Goal: Obtain resource: Obtain resource

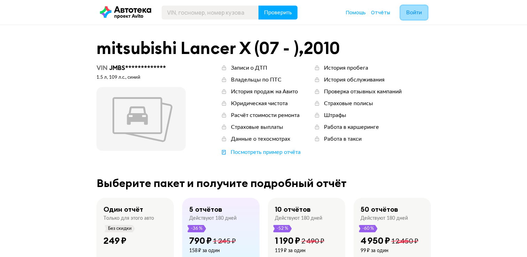
click at [406, 15] on span "Войти" at bounding box center [414, 13] width 16 height 6
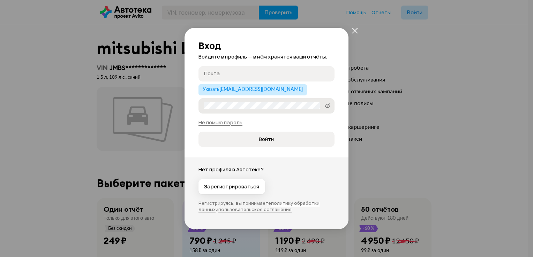
type input "[EMAIL_ADDRESS][DOMAIN_NAME]"
click at [260, 142] on span "Войти" at bounding box center [266, 139] width 15 height 7
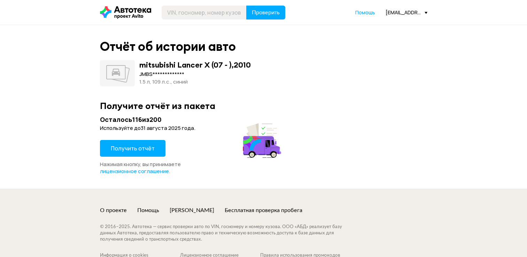
click at [137, 150] on span "Получить отчёт" at bounding box center [133, 149] width 44 height 8
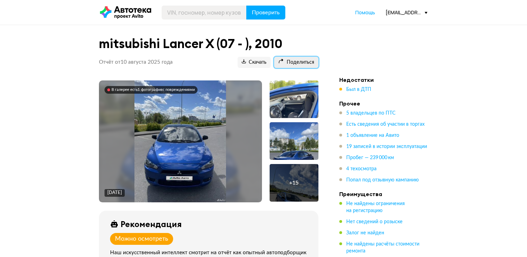
click at [296, 63] on span "Поделиться" at bounding box center [296, 62] width 36 height 7
